Goal: Find specific page/section: Find specific page/section

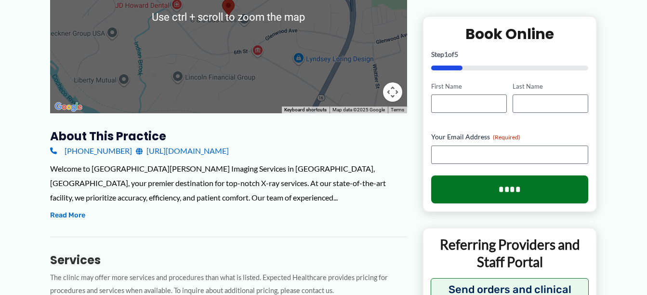
scroll to position [241, 0]
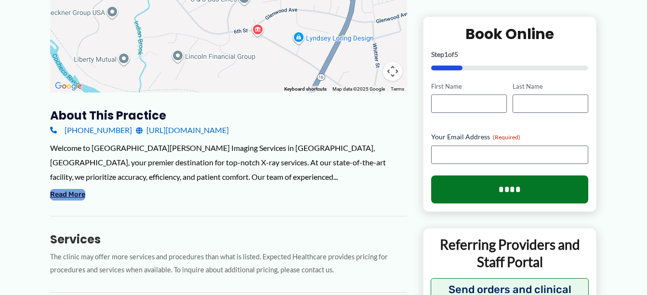
click at [73, 195] on button "Read More" at bounding box center [67, 195] width 35 height 12
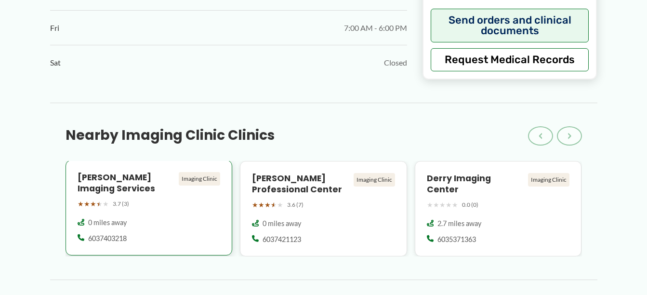
scroll to position [867, 0]
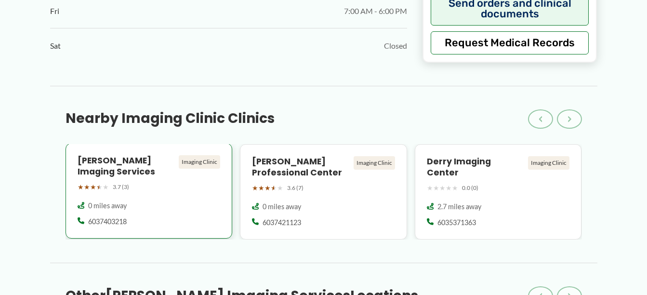
click at [128, 155] on h4 "[PERSON_NAME] Imaging Services" at bounding box center [127, 166] width 98 height 22
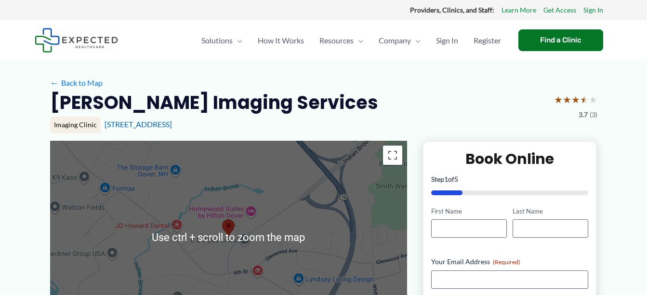
scroll to position [48, 0]
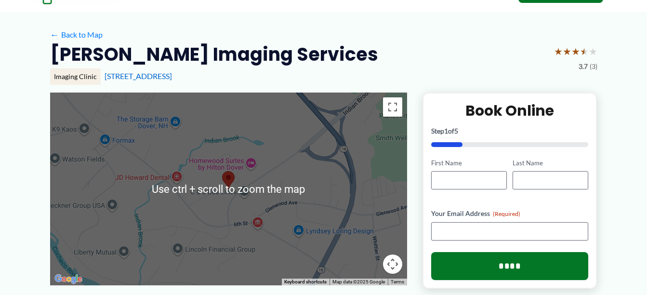
click at [349, 176] on div at bounding box center [228, 188] width 357 height 193
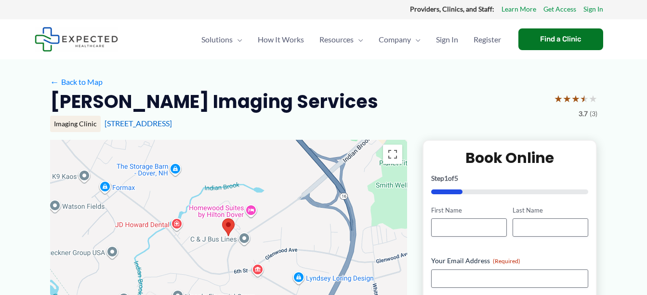
scroll to position [0, 0]
